Goal: Task Accomplishment & Management: Use online tool/utility

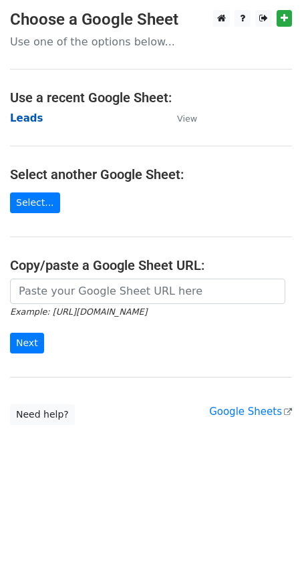
click at [19, 115] on strong "Leads" at bounding box center [26, 118] width 33 height 12
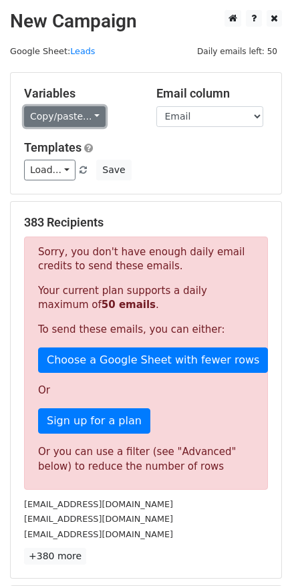
click at [62, 114] on link "Copy/paste..." at bounding box center [65, 116] width 82 height 21
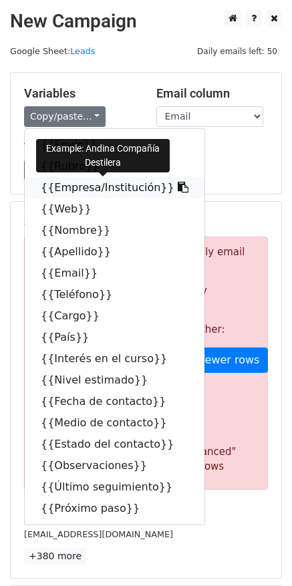
click at [178, 187] on icon at bounding box center [183, 187] width 11 height 11
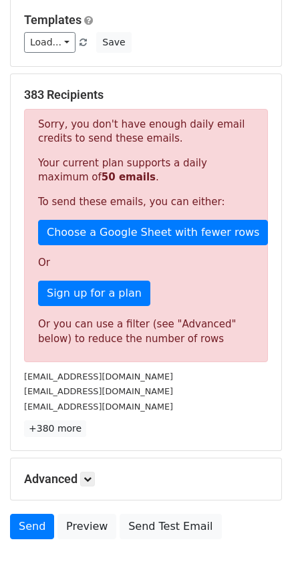
scroll to position [195, 0]
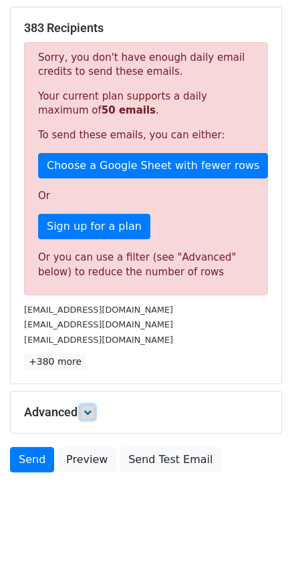
click at [84, 408] on link at bounding box center [87, 412] width 15 height 15
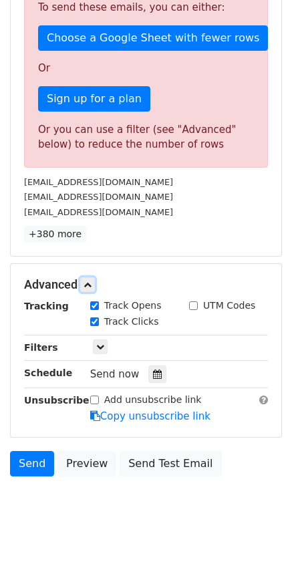
scroll to position [326, 0]
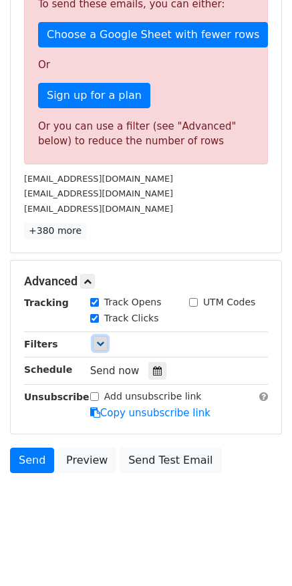
click at [101, 346] on icon at bounding box center [100, 344] width 8 height 8
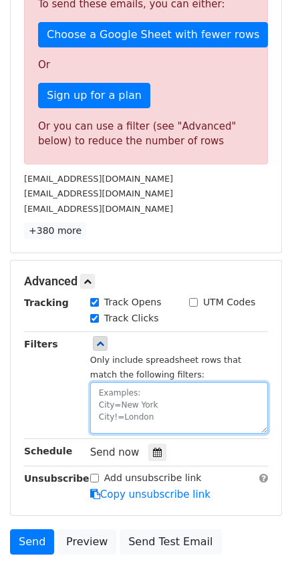
click at [110, 403] on textarea at bounding box center [179, 408] width 178 height 51
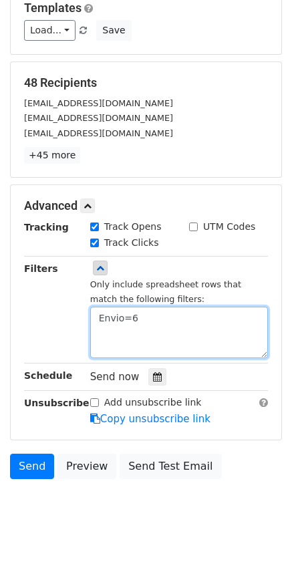
scroll to position [126, 0]
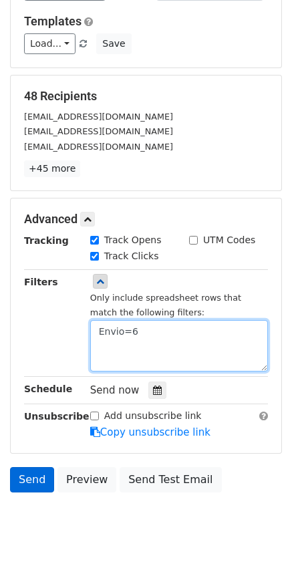
type textarea "Envio=6"
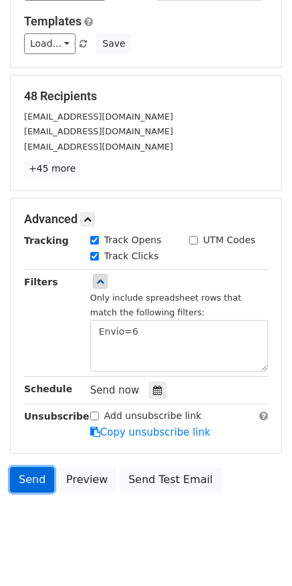
click at [39, 482] on link "Send" at bounding box center [32, 479] width 44 height 25
